Goal: Task Accomplishment & Management: Manage account settings

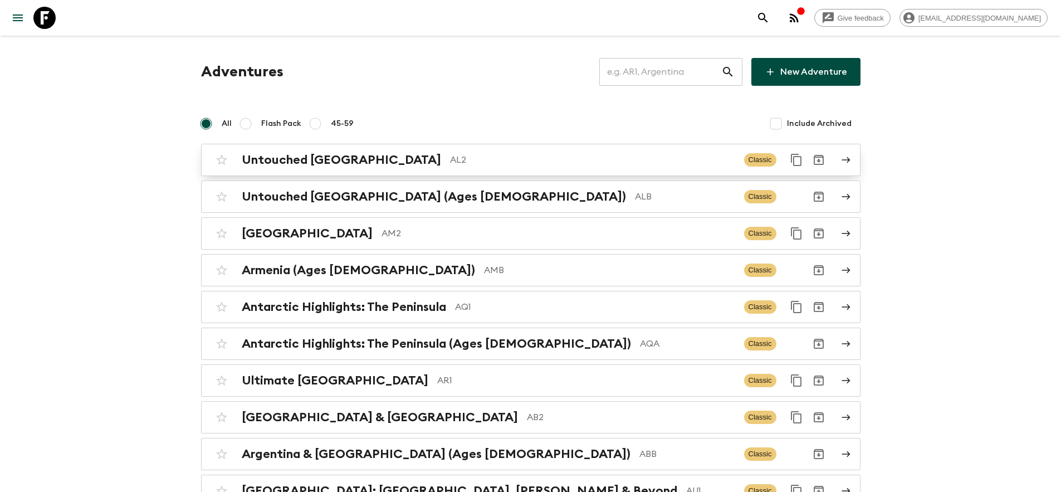
click at [452, 157] on p "AL2" at bounding box center [592, 159] width 285 height 13
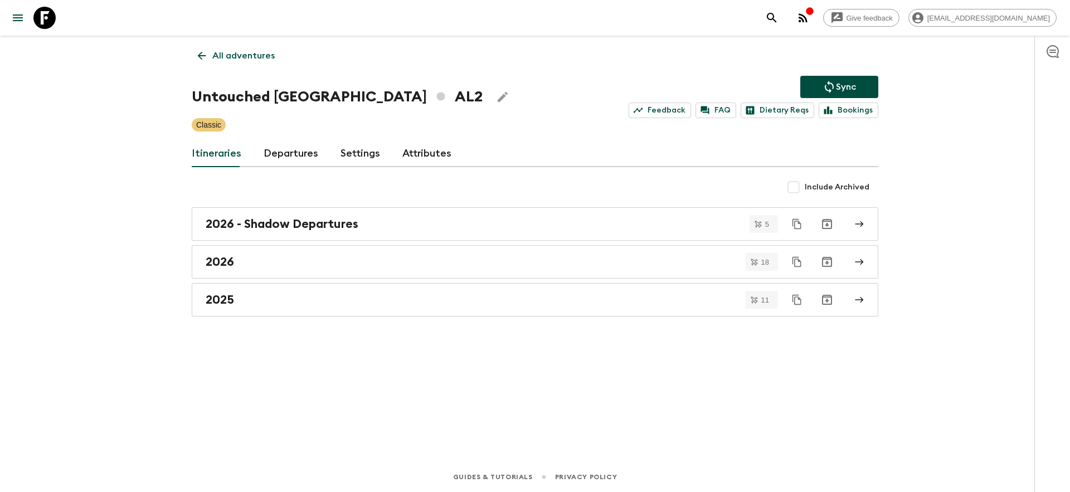
click at [357, 160] on link "Settings" at bounding box center [360, 153] width 40 height 27
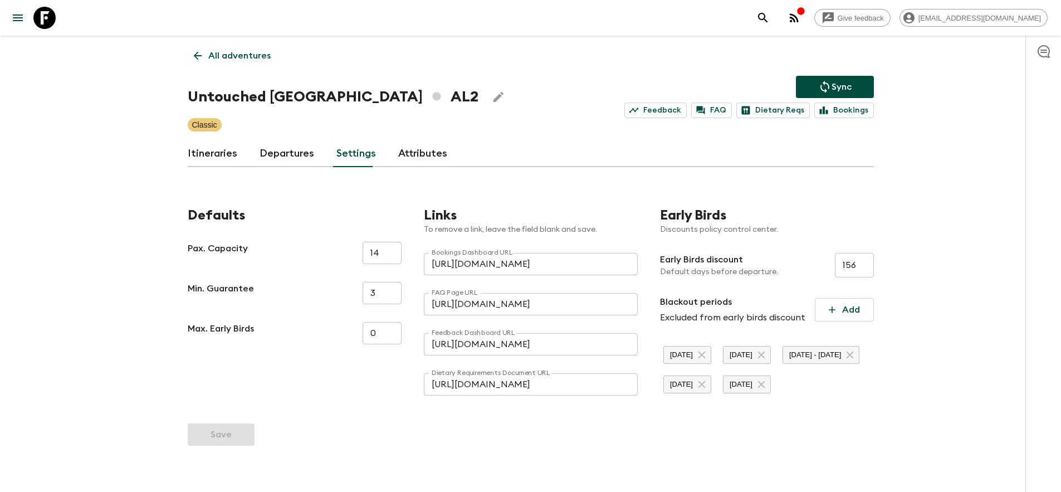
scroll to position [53, 0]
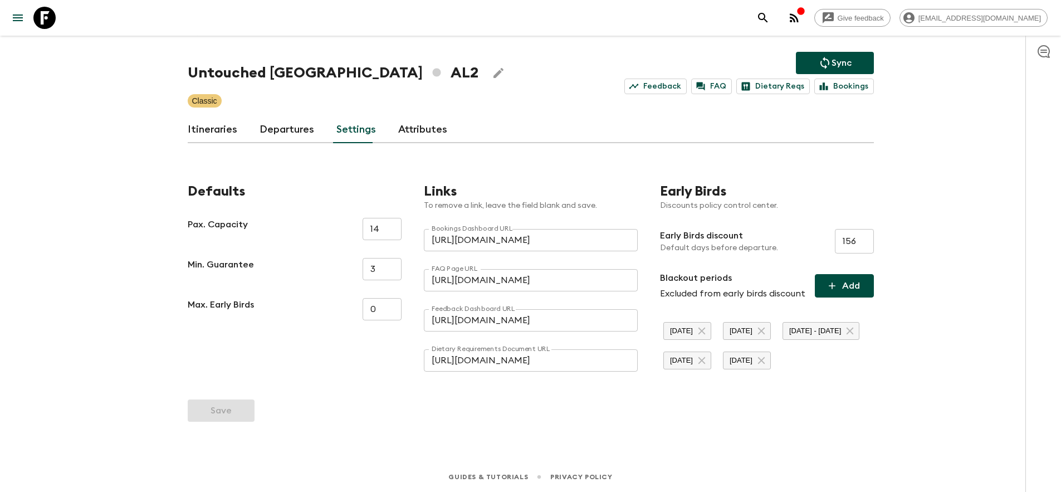
click at [840, 274] on button "Add" at bounding box center [844, 285] width 59 height 23
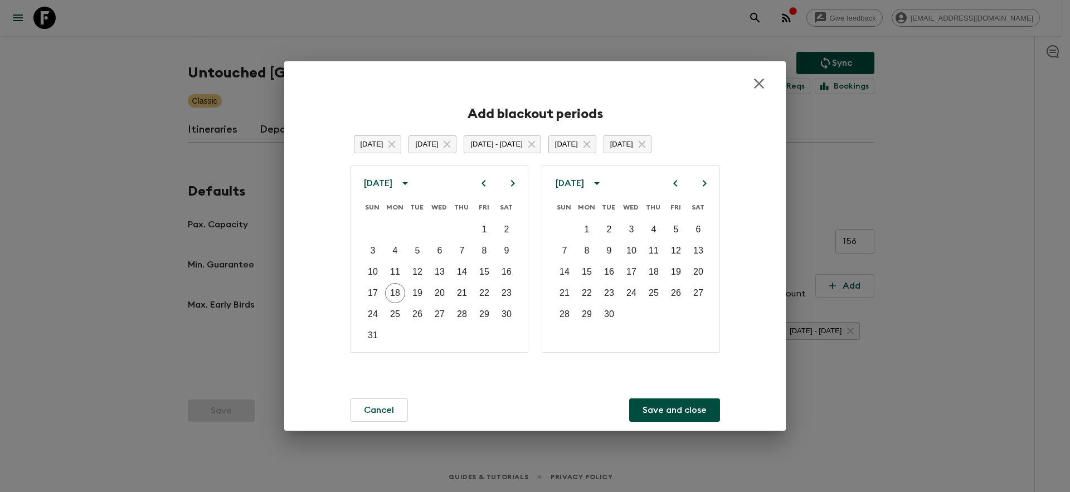
click at [756, 75] on icon "close" at bounding box center [759, 84] width 18 height 18
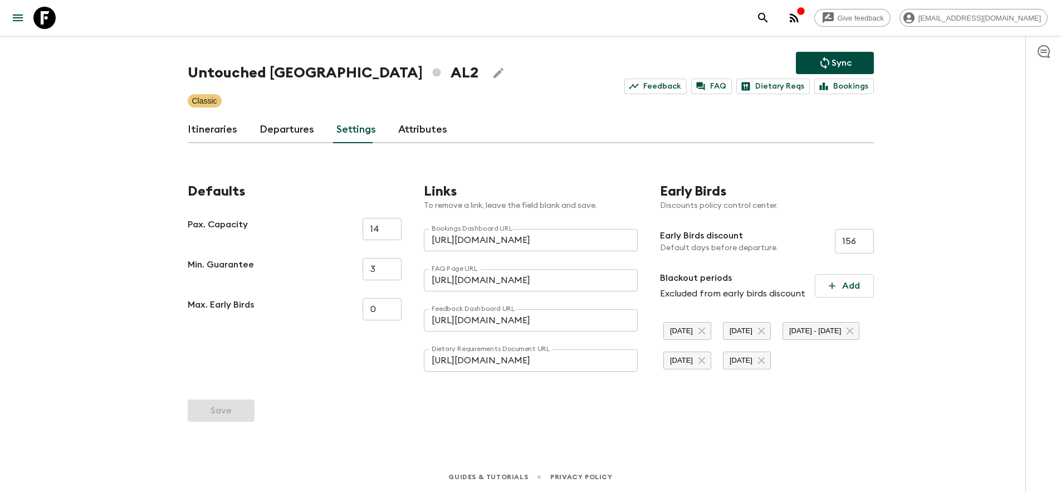
click at [291, 116] on link "Departures" at bounding box center [287, 129] width 55 height 27
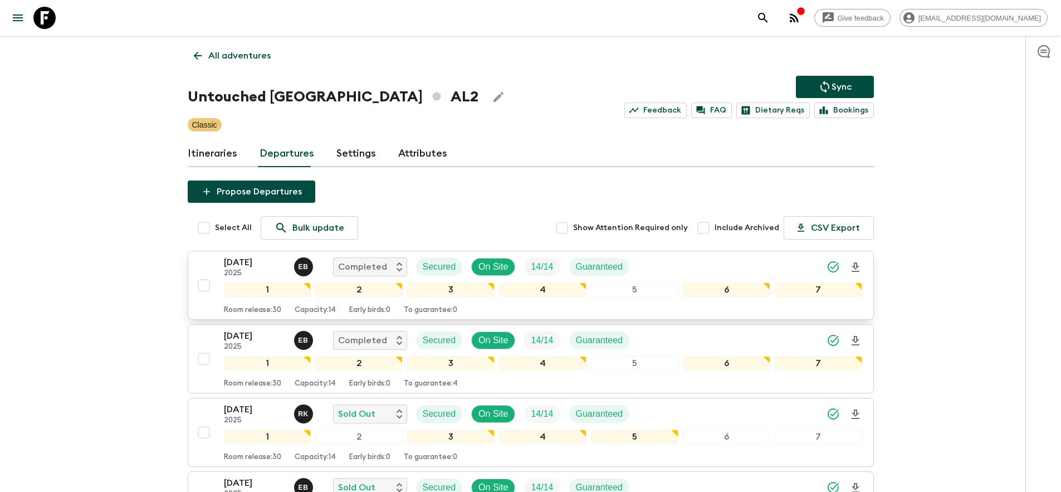
click at [745, 267] on div "[DATE] 2025 E B Completed Secured On Site 14 / 14 Guaranteed" at bounding box center [543, 267] width 639 height 22
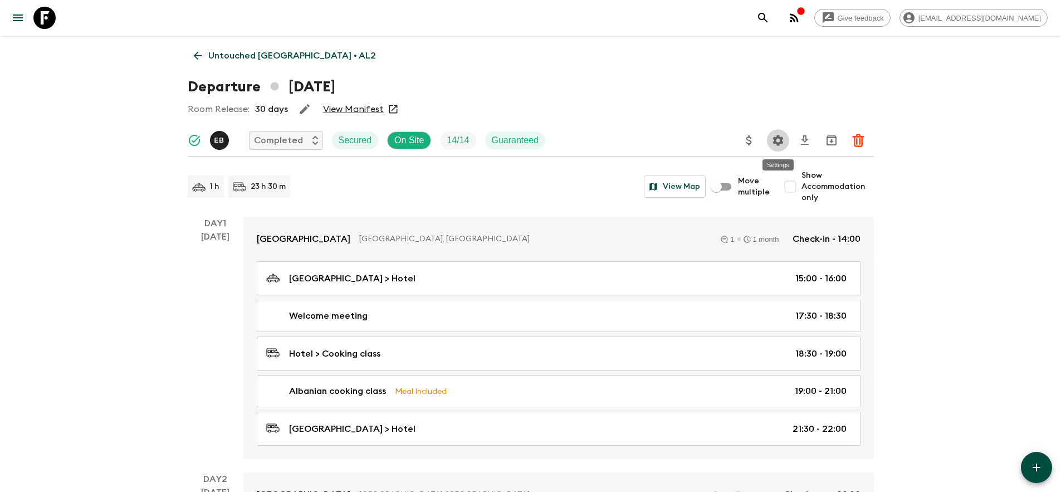
click at [776, 140] on icon "Settings" at bounding box center [778, 140] width 11 height 11
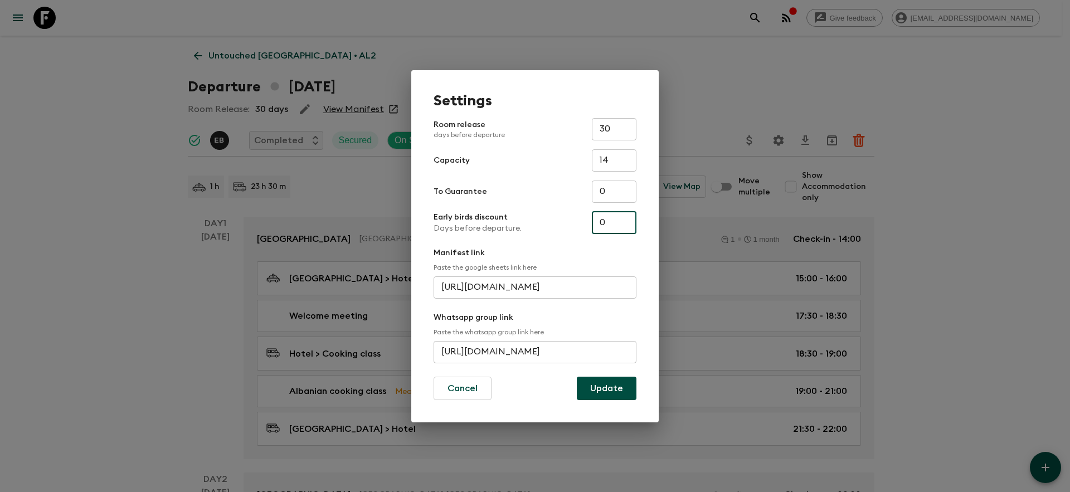
click at [611, 218] on input "0" at bounding box center [614, 223] width 45 height 22
click at [580, 240] on form "Room release days before departure 30 ​ Capacity 14 ​ To Guarantee 0 ​ Early bi…" at bounding box center [535, 259] width 203 height 282
click at [613, 222] on input "0" at bounding box center [614, 223] width 45 height 22
click at [792, 73] on div "Settings Room release days before departure 30 ​ Capacity 14 ​ To Guarantee 0 ​…" at bounding box center [535, 246] width 1070 height 492
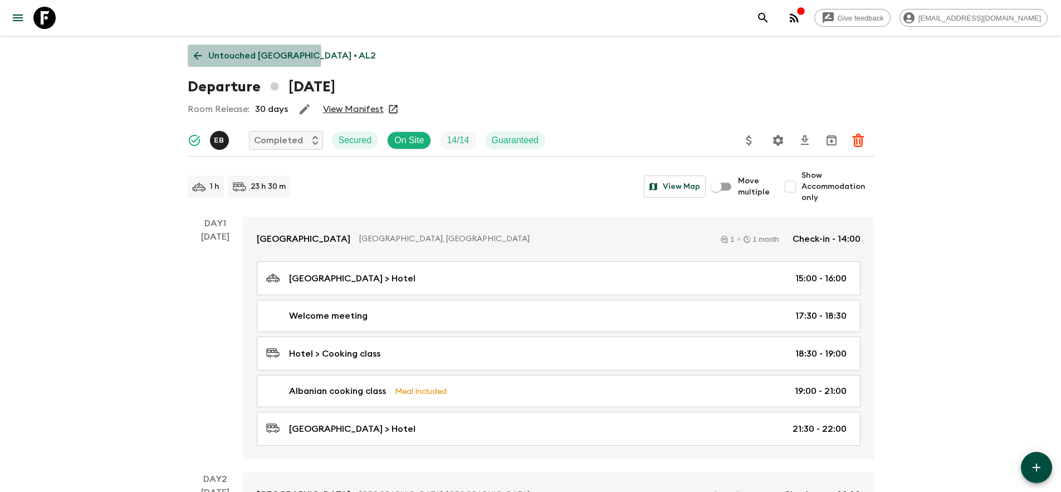
click at [203, 55] on icon at bounding box center [198, 56] width 12 height 12
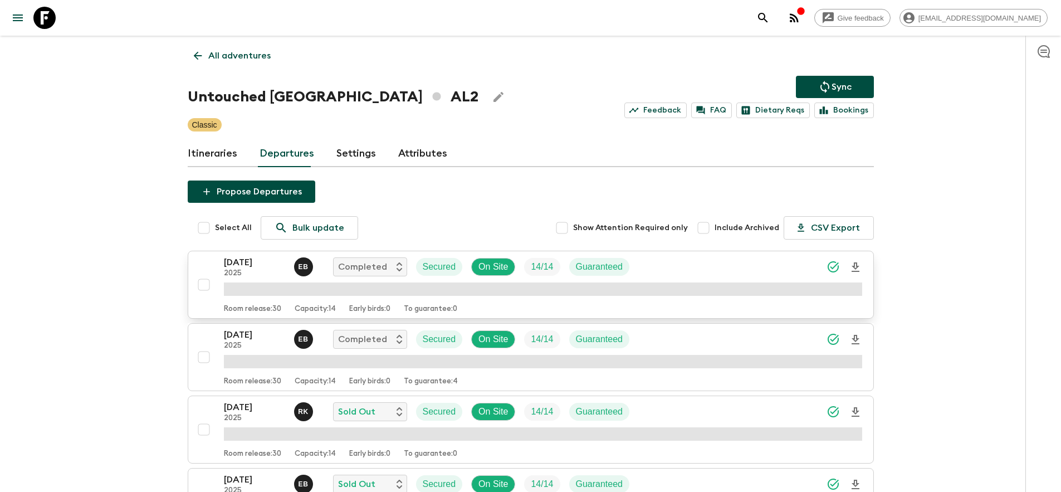
click at [205, 286] on input "checkbox" at bounding box center [204, 285] width 22 height 22
checkbox input "true"
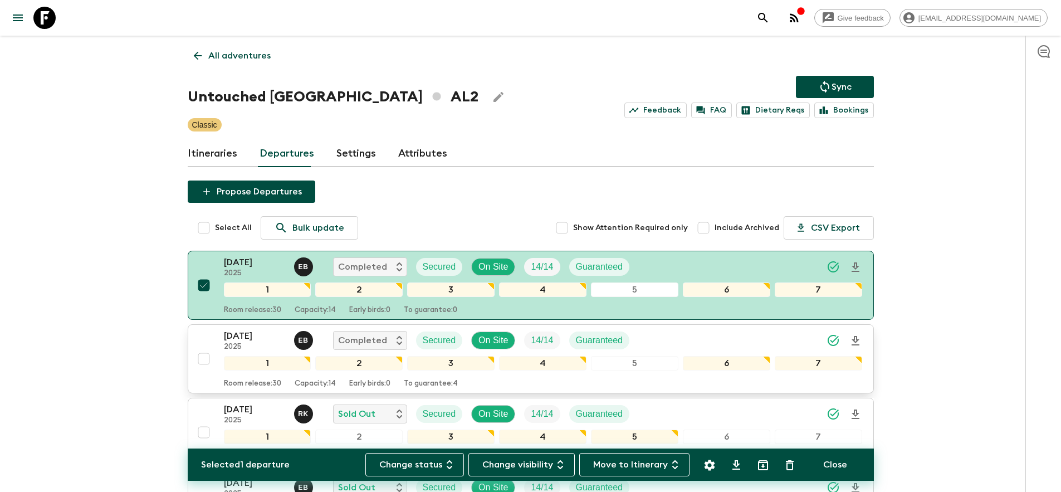
click at [204, 362] on input "checkbox" at bounding box center [204, 359] width 22 height 22
checkbox input "true"
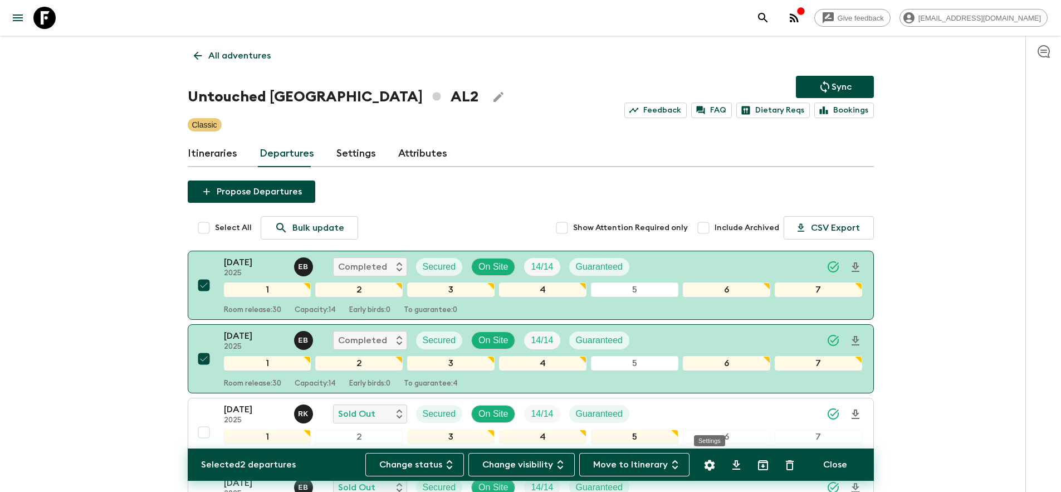
click at [708, 462] on icon "Settings" at bounding box center [709, 465] width 11 height 11
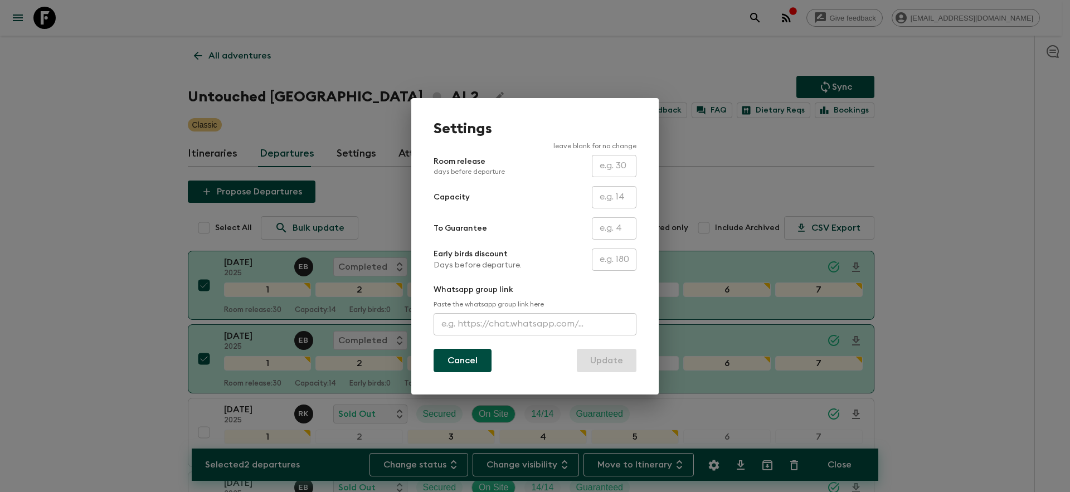
click at [455, 361] on button "Cancel" at bounding box center [463, 360] width 58 height 23
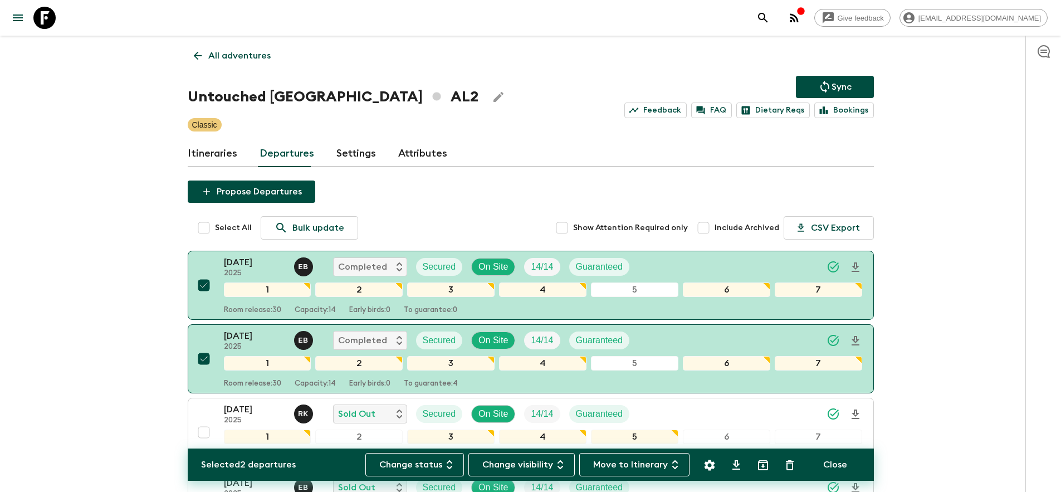
click at [199, 50] on icon at bounding box center [198, 56] width 12 height 12
